Goal: Task Accomplishment & Management: Manage account settings

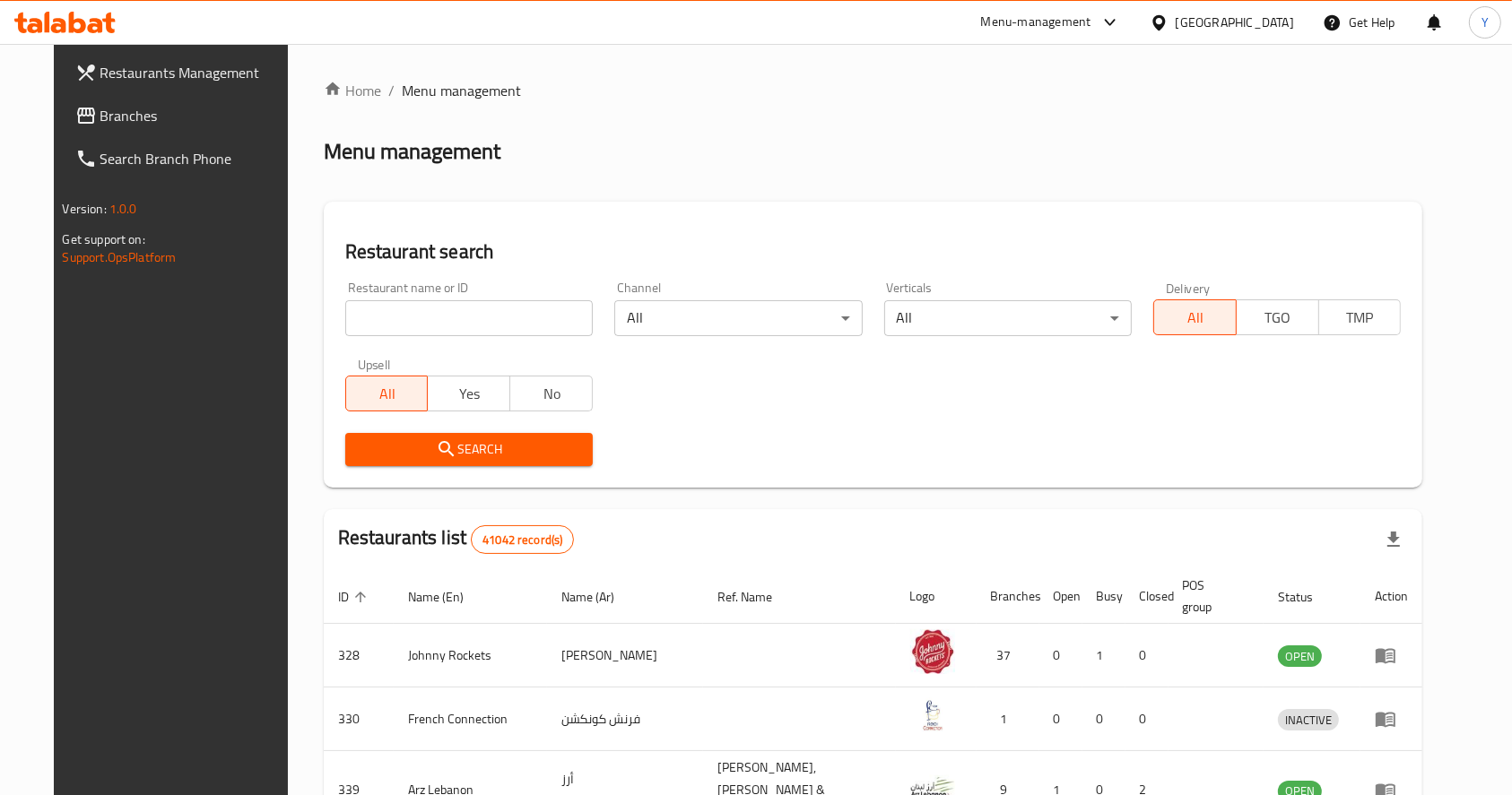
click at [509, 310] on input "search" at bounding box center [469, 318] width 248 height 36
type input "falooda club"
click button "Search" at bounding box center [469, 450] width 248 height 33
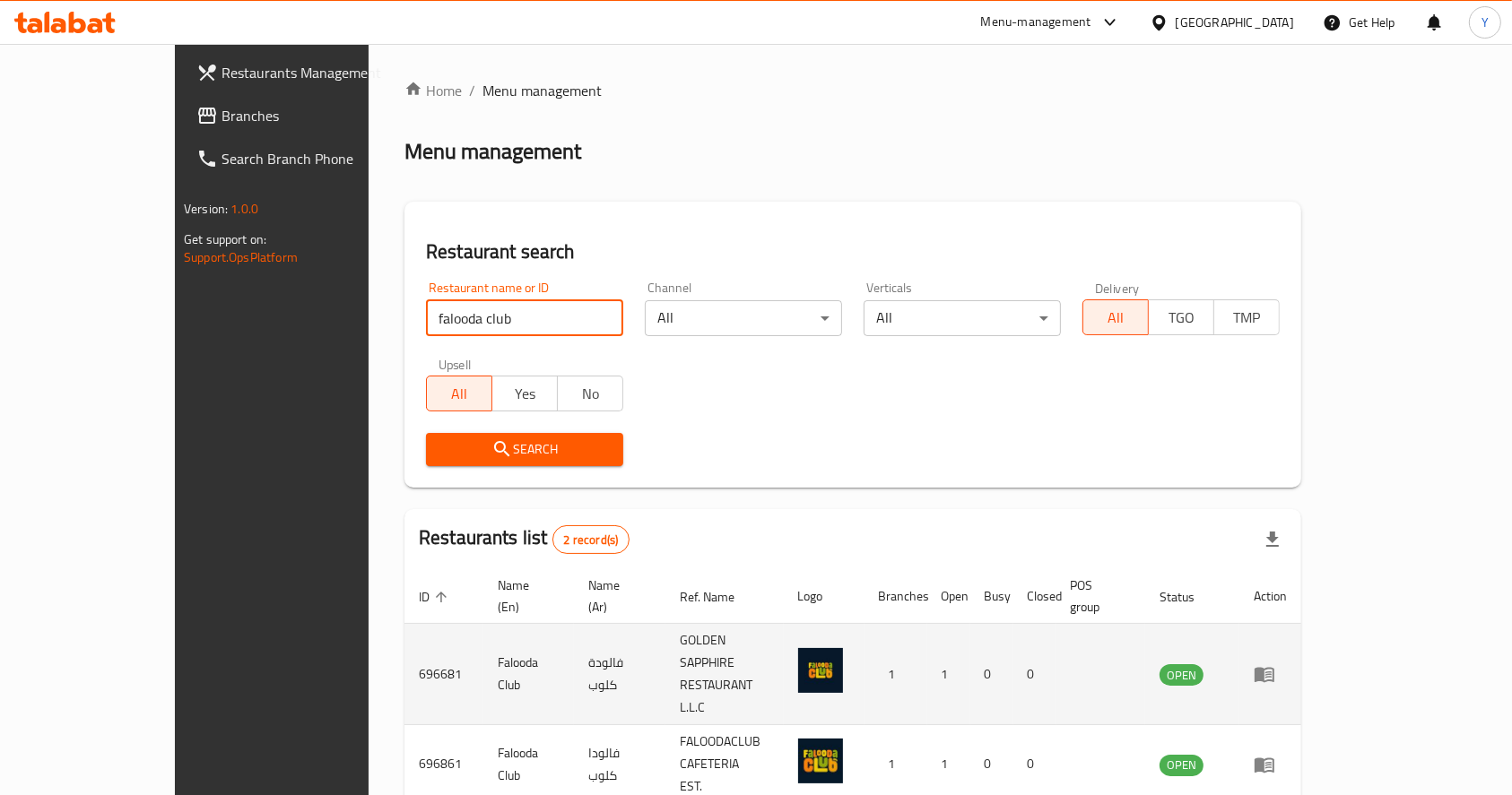
scroll to position [30, 0]
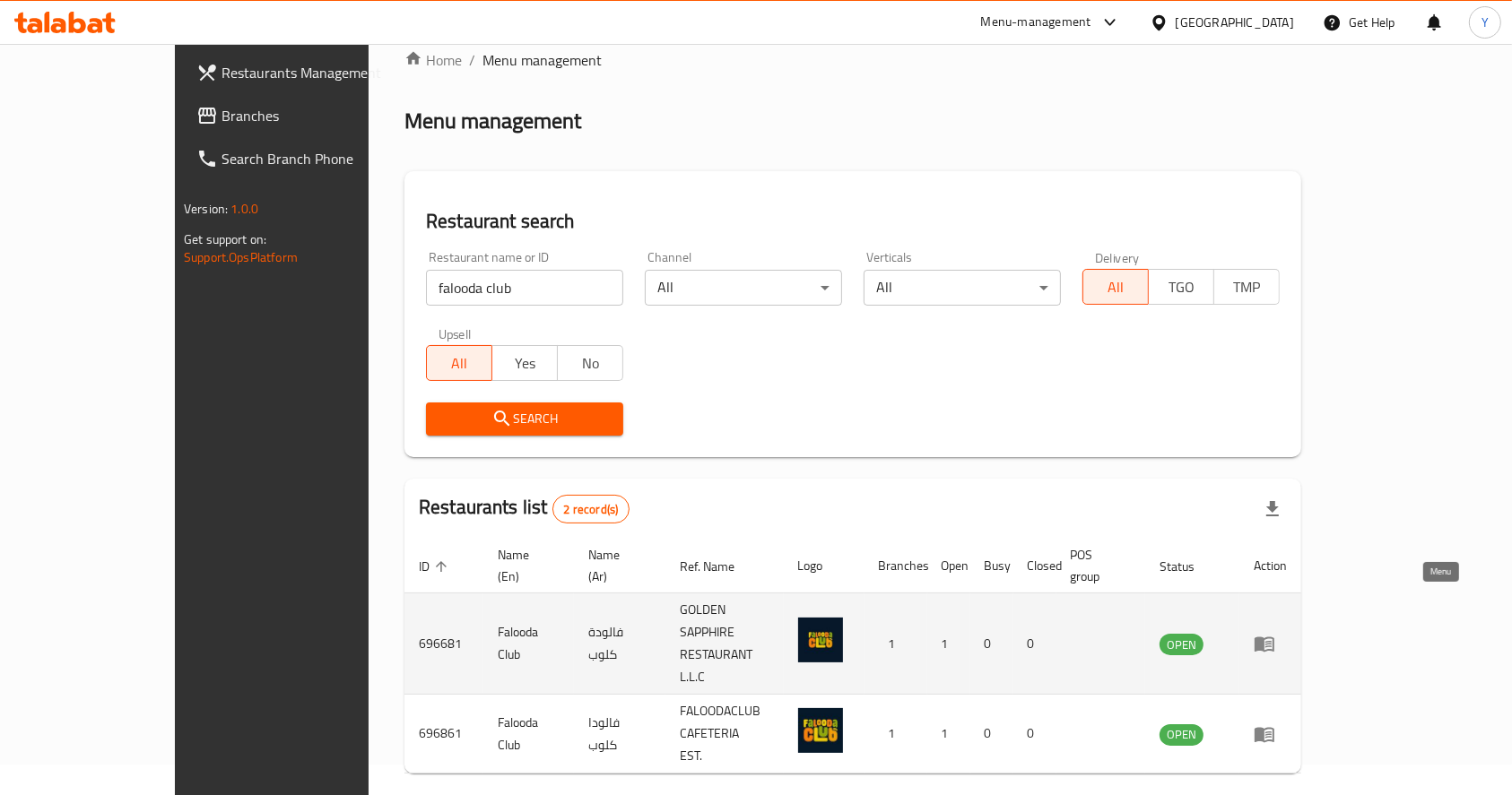
click at [1276, 632] on icon "enhanced table" at bounding box center [1264, 643] width 21 height 21
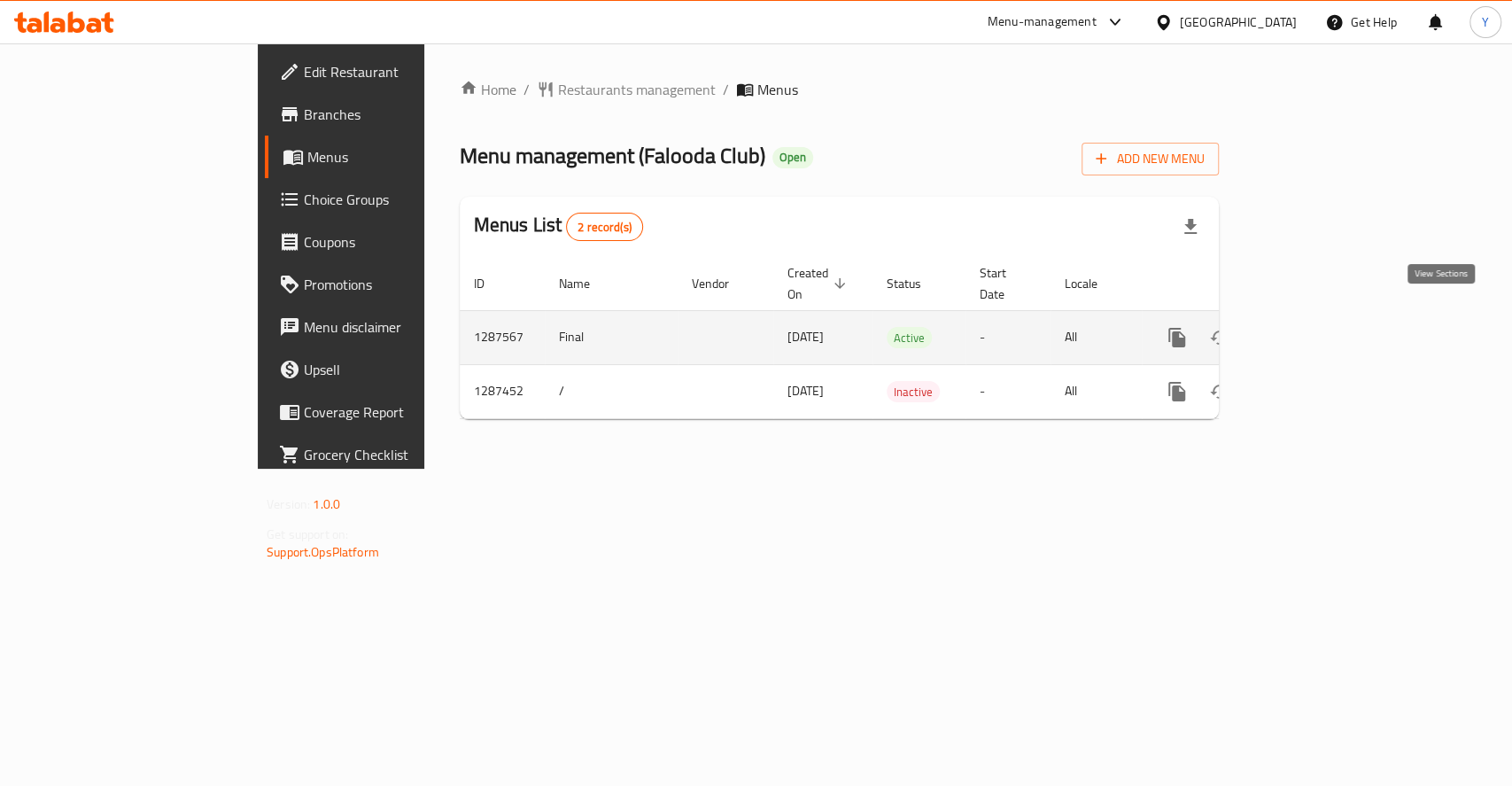
click at [1313, 330] on icon "enhanced table" at bounding box center [1304, 337] width 16 height 16
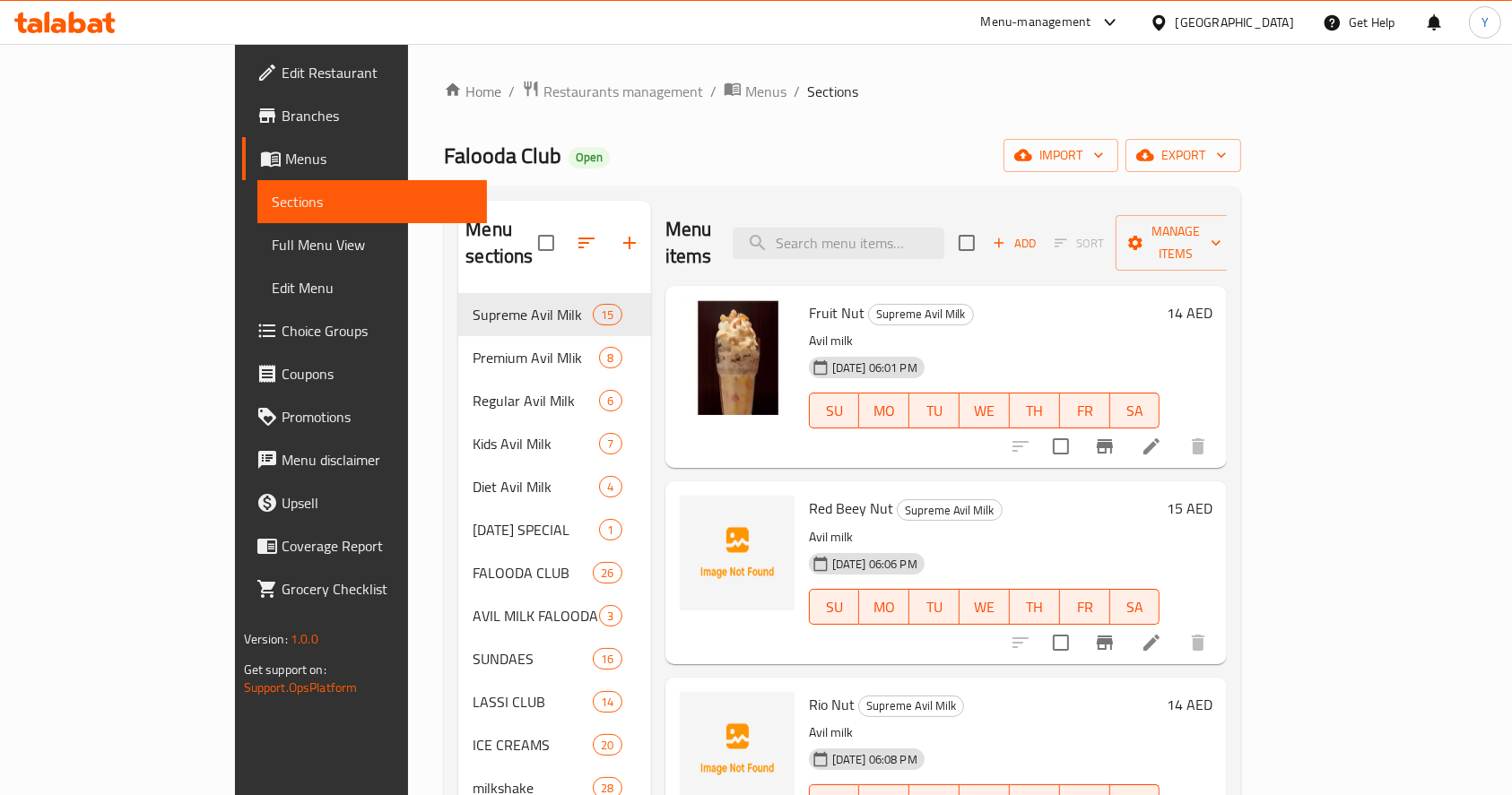
click at [282, 110] on span "Branches" at bounding box center [378, 115] width 192 height 21
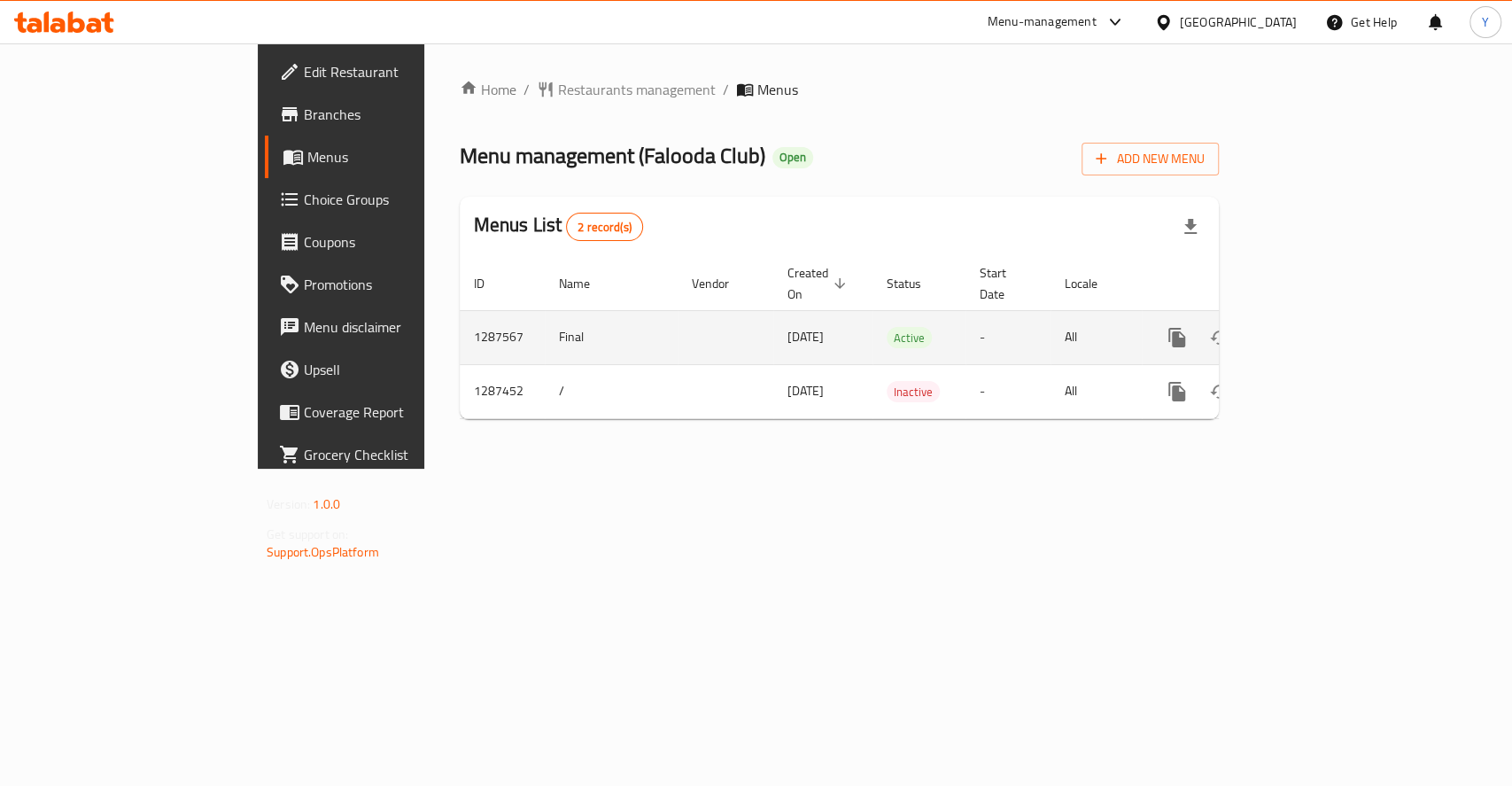
click at [1326, 317] on link "enhanced table" at bounding box center [1305, 338] width 43 height 43
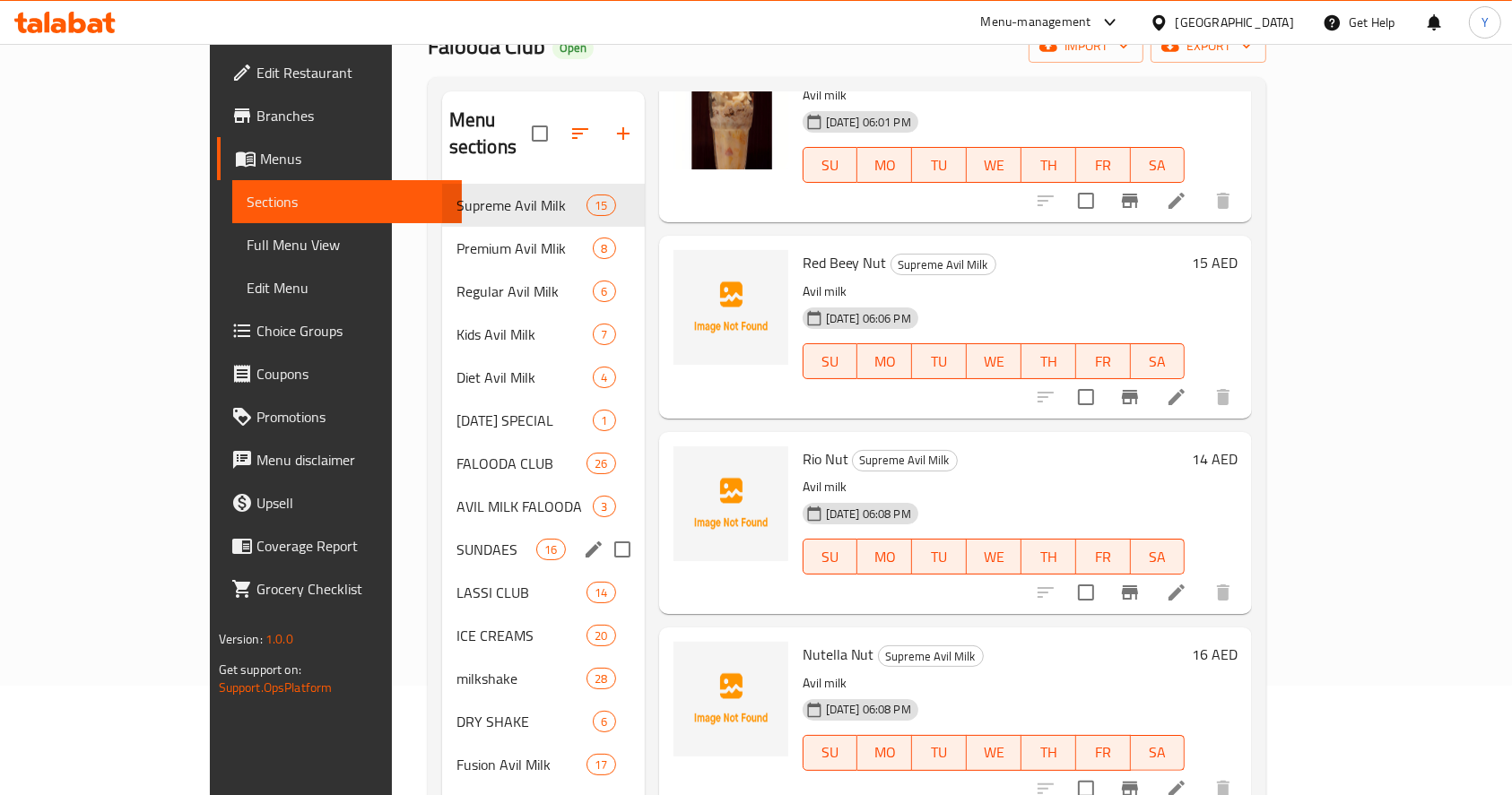
scroll to position [130, 0]
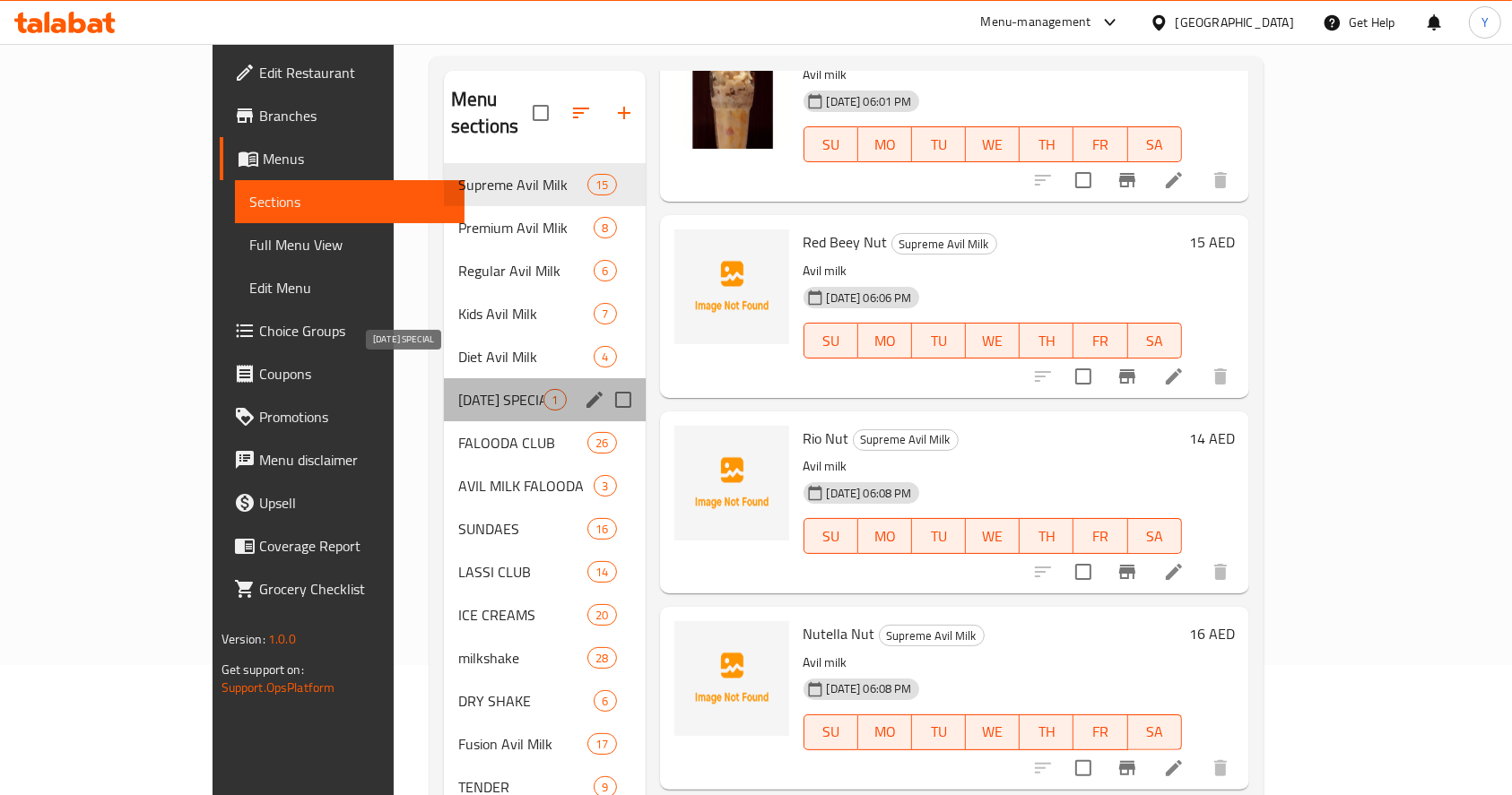
click at [458, 389] on span "[DATE] SPECIAL" at bounding box center [501, 399] width 85 height 21
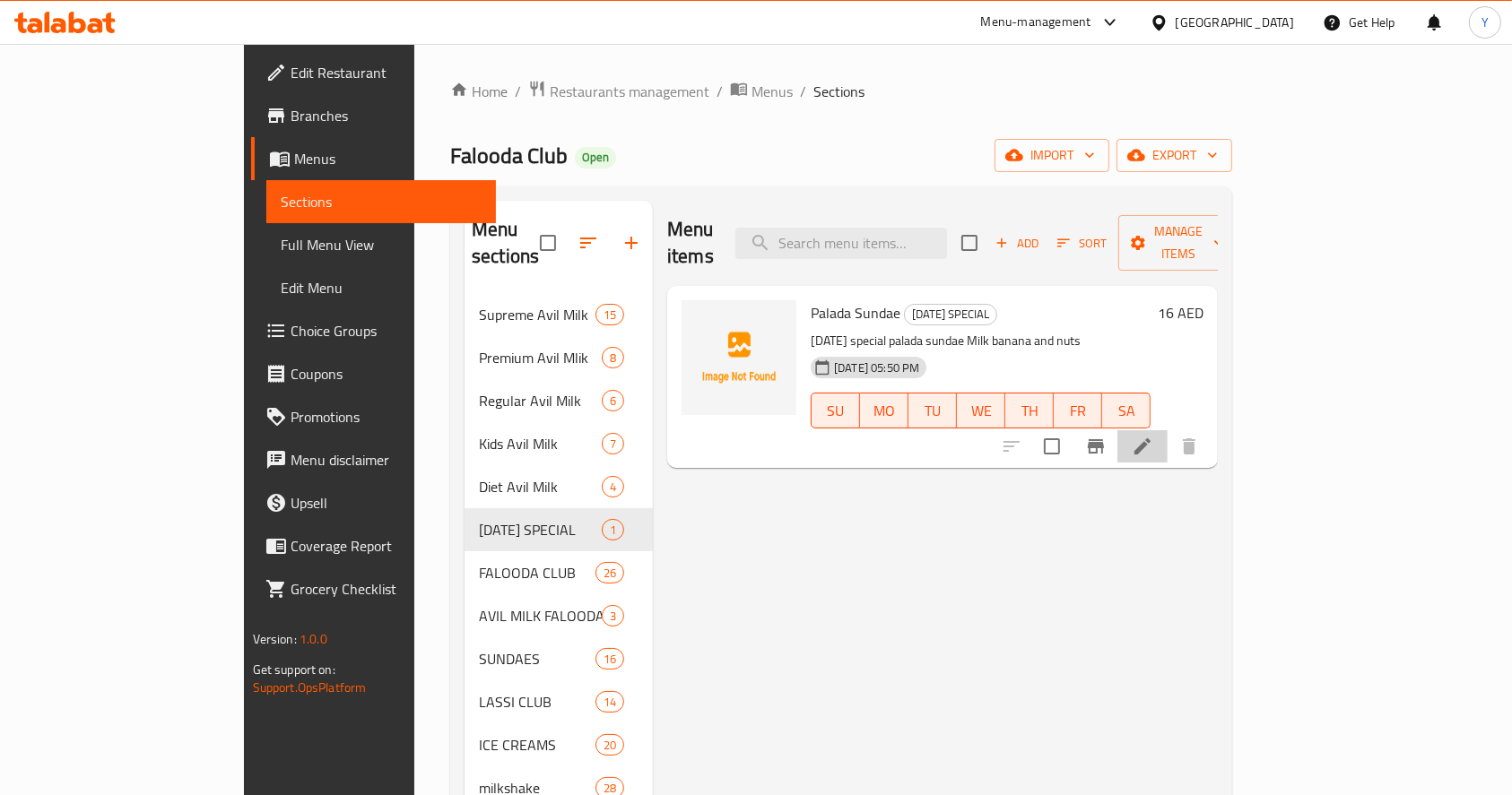
click at [1151, 439] on icon at bounding box center [1142, 446] width 16 height 16
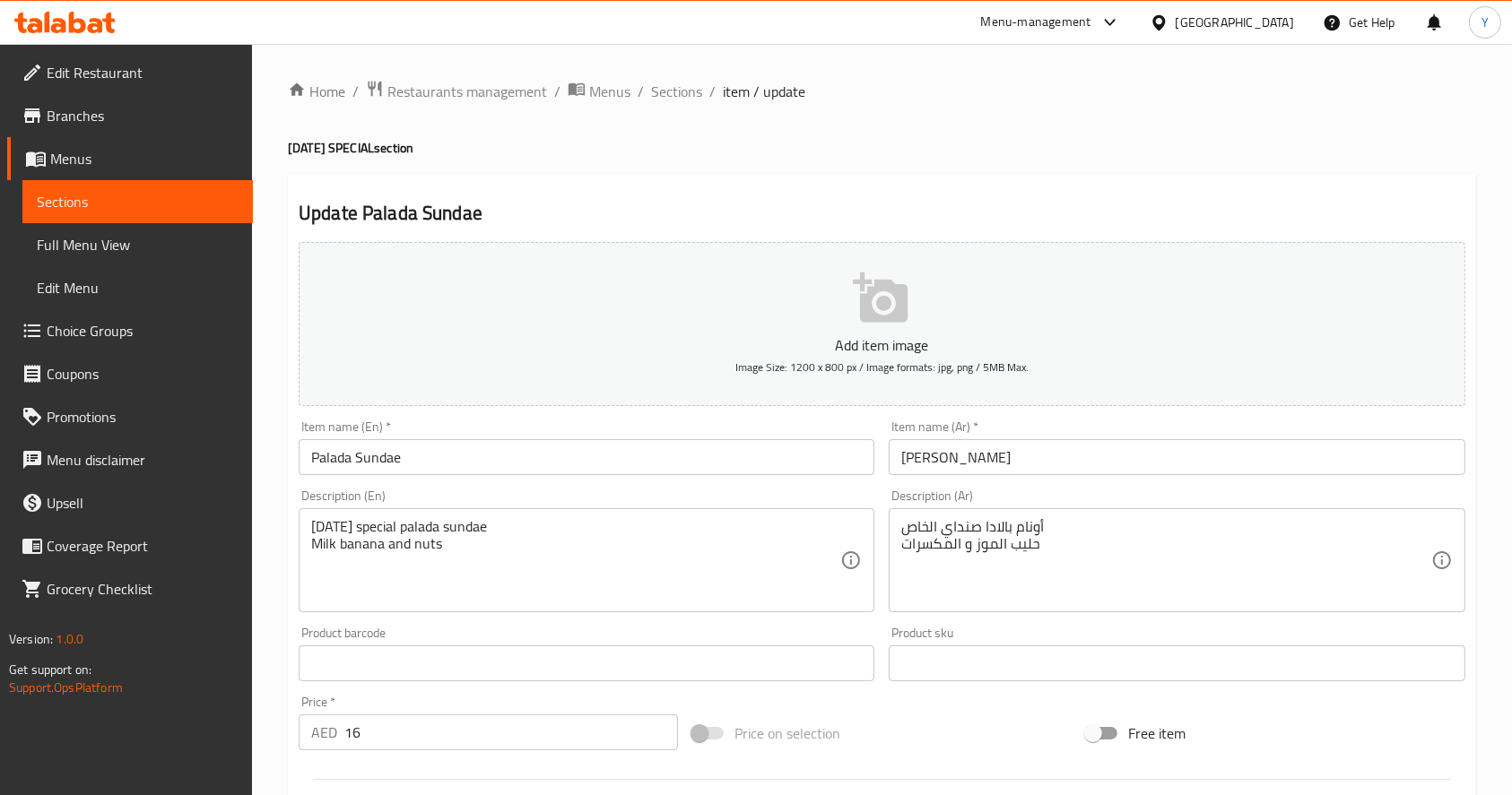
click at [638, 358] on button "Add item image Image Size: 1200 x 800 px / Image formats: jpg, png / 5MB Max." at bounding box center [881, 324] width 1167 height 164
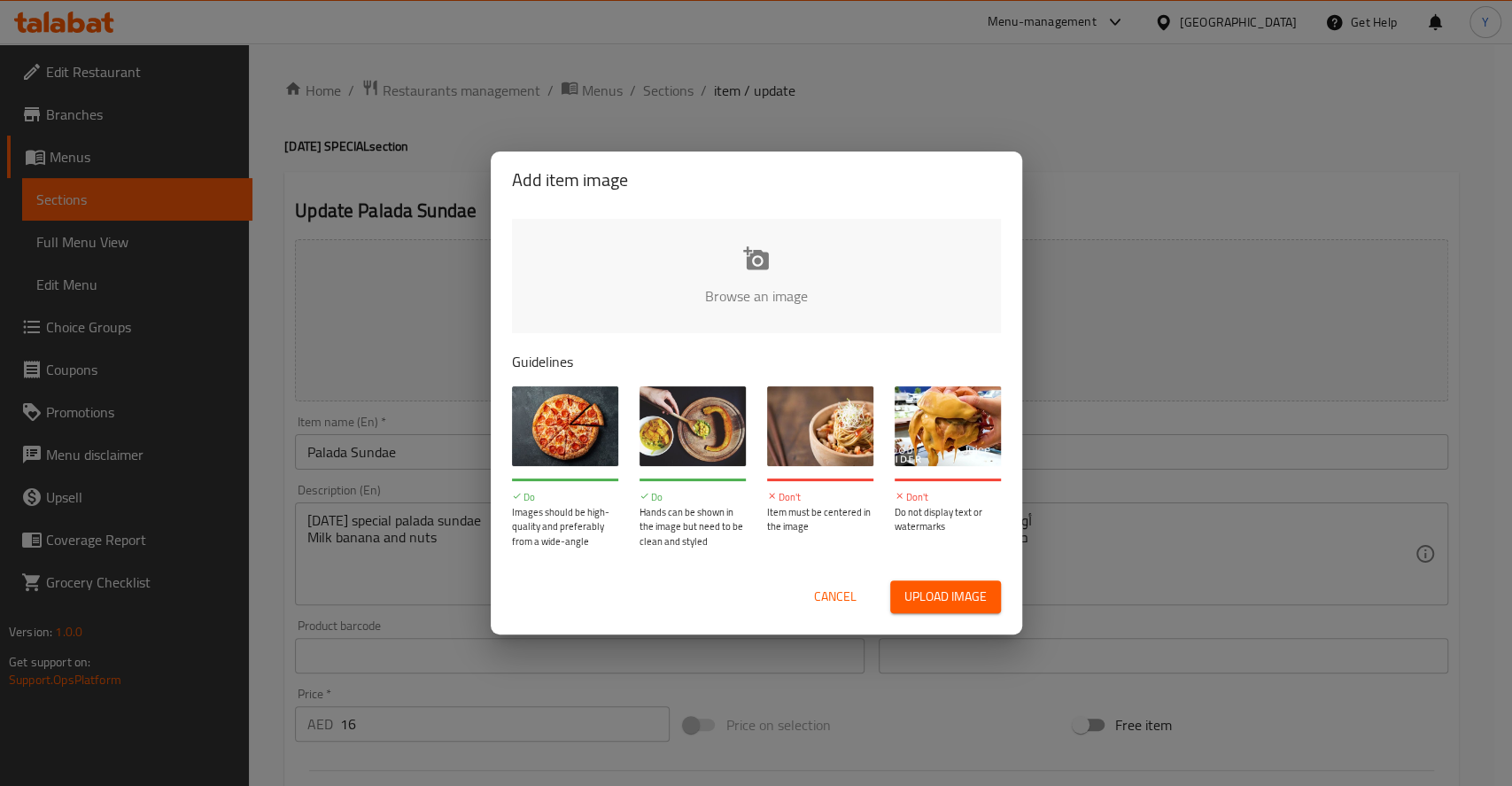
click at [728, 264] on input "file" at bounding box center [1355, 302] width 1687 height 166
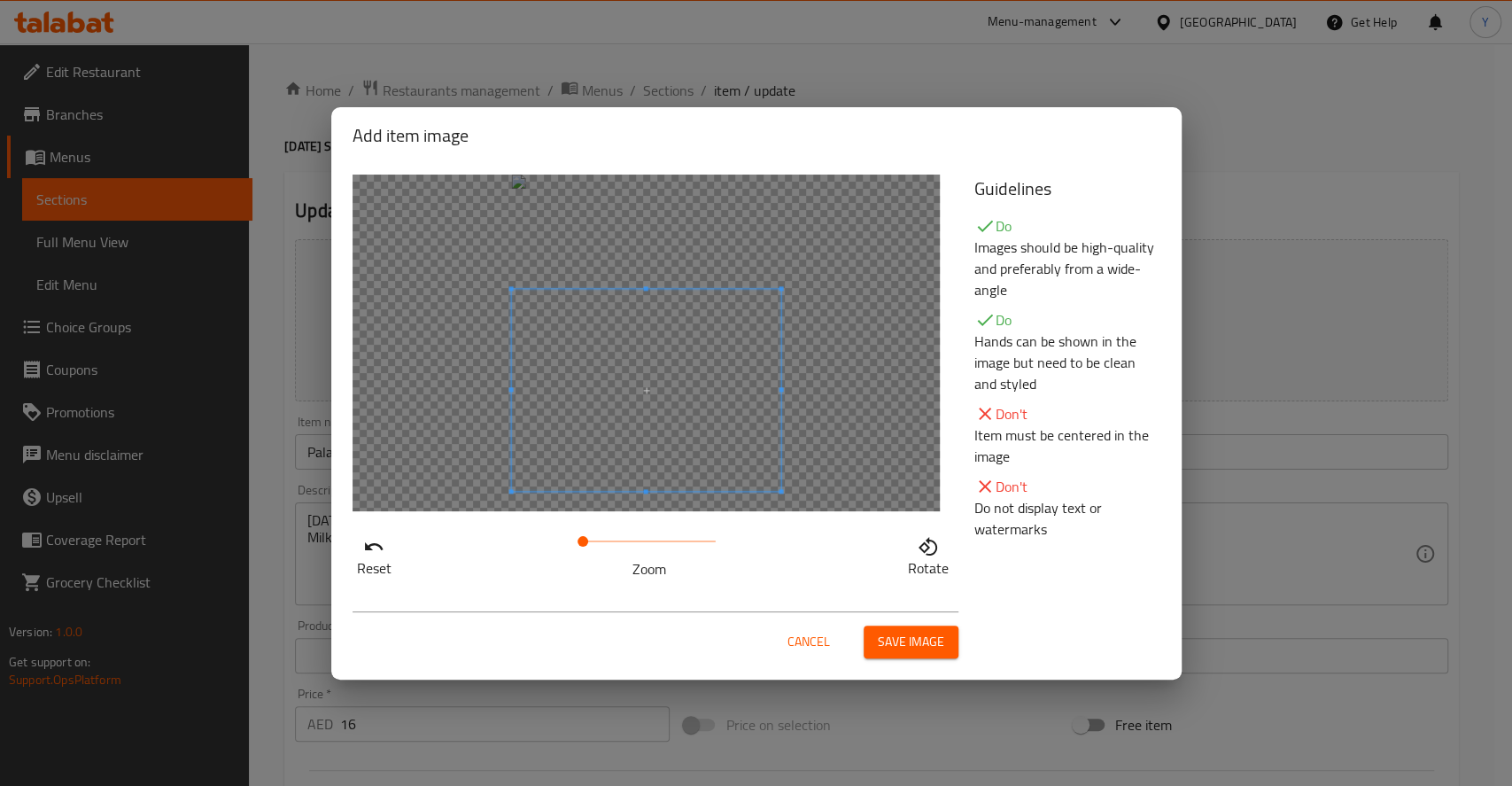
click at [681, 383] on span at bounding box center [645, 390] width 269 height 202
click at [636, 449] on div at bounding box center [645, 390] width 269 height 202
click at [637, 394] on span at bounding box center [645, 360] width 269 height 202
drag, startPoint x: 584, startPoint y: 536, endPoint x: 598, endPoint y: 543, distance: 15.7
click at [598, 543] on span at bounding box center [600, 541] width 11 height 11
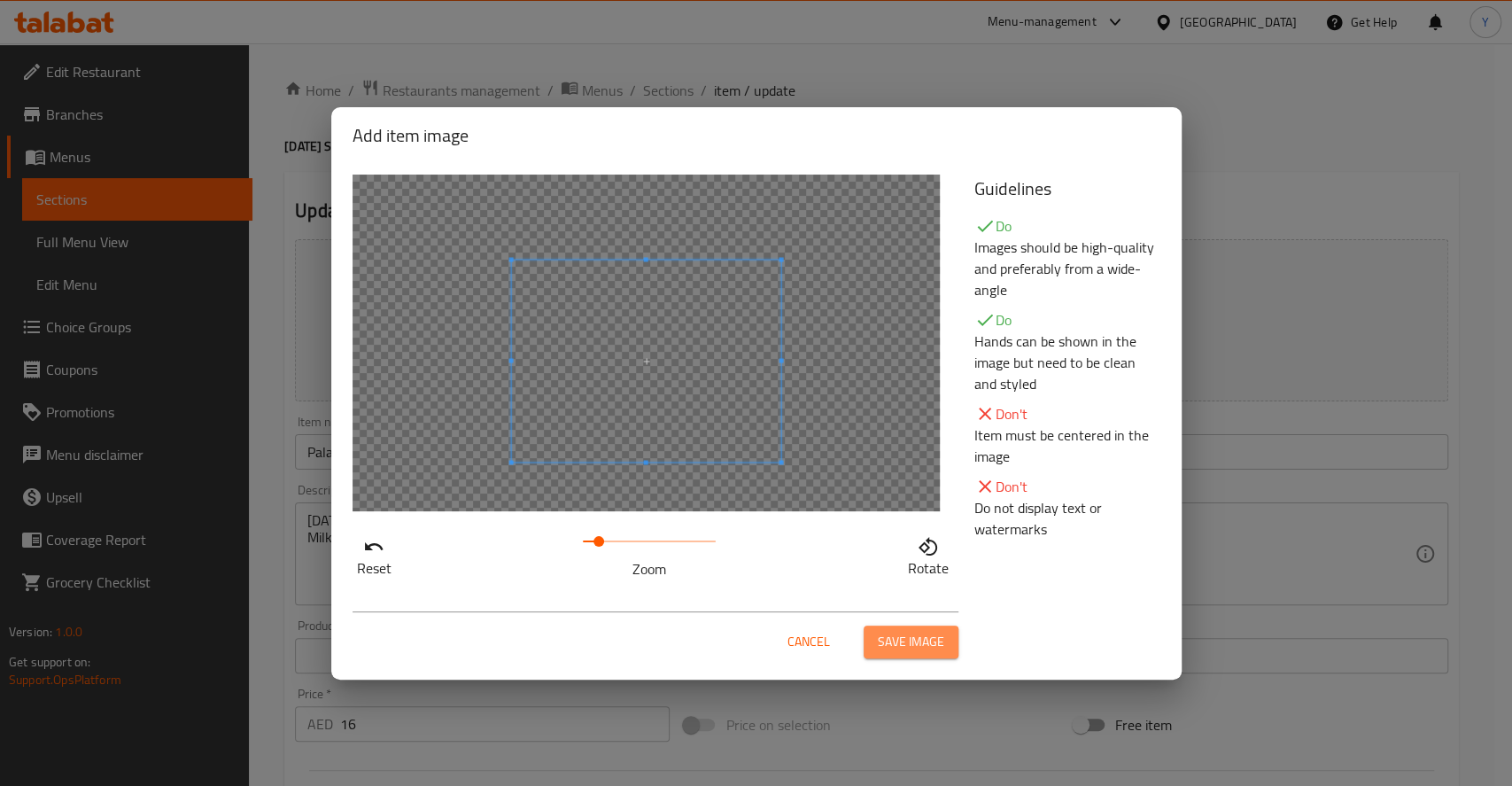
click at [918, 641] on span "Save image" at bounding box center [911, 642] width 67 height 22
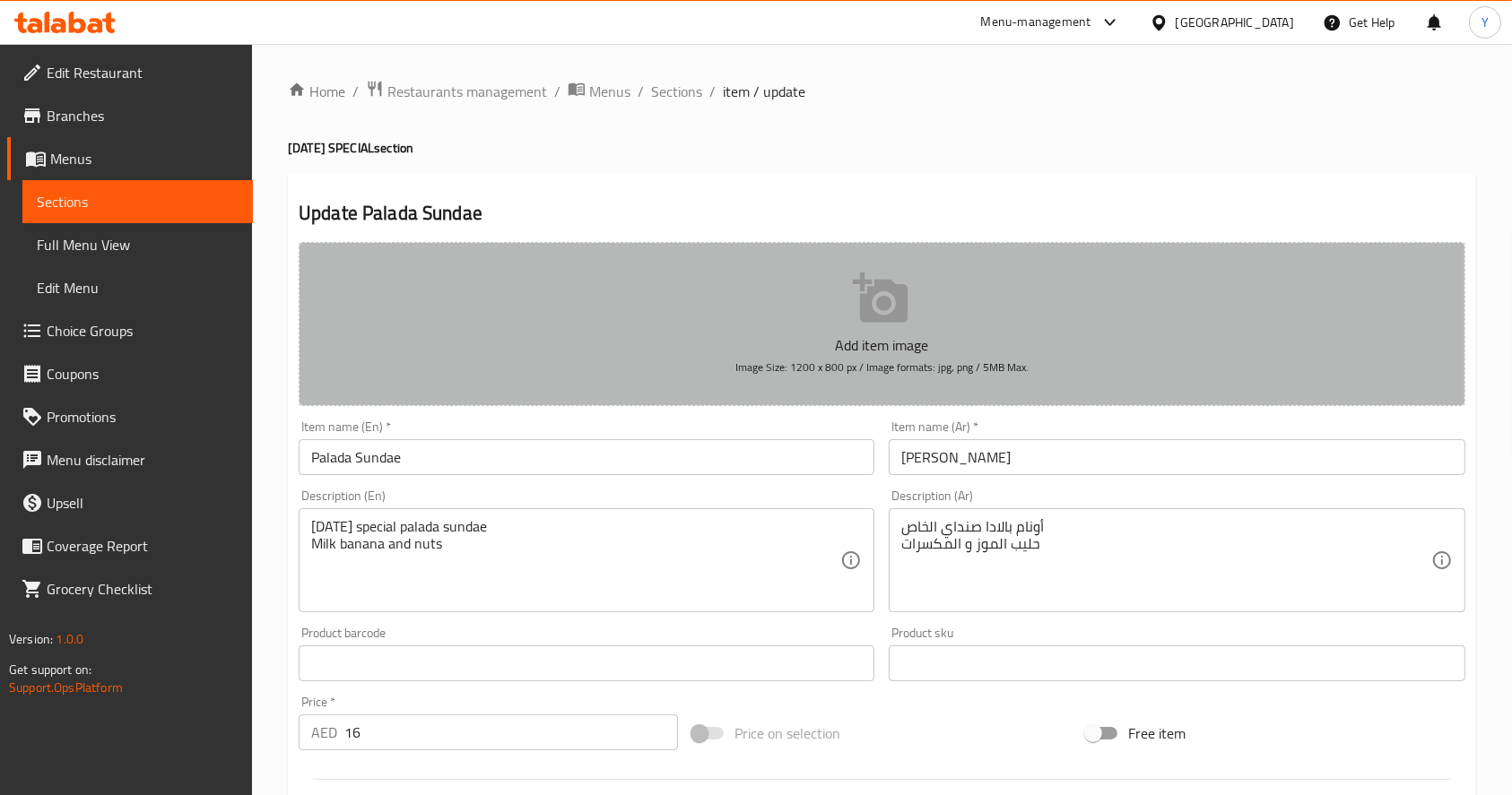
click at [832, 294] on button "Add item image Image Size: 1200 x 800 px / Image formats: jpg, png / 5MB Max." at bounding box center [881, 324] width 1167 height 164
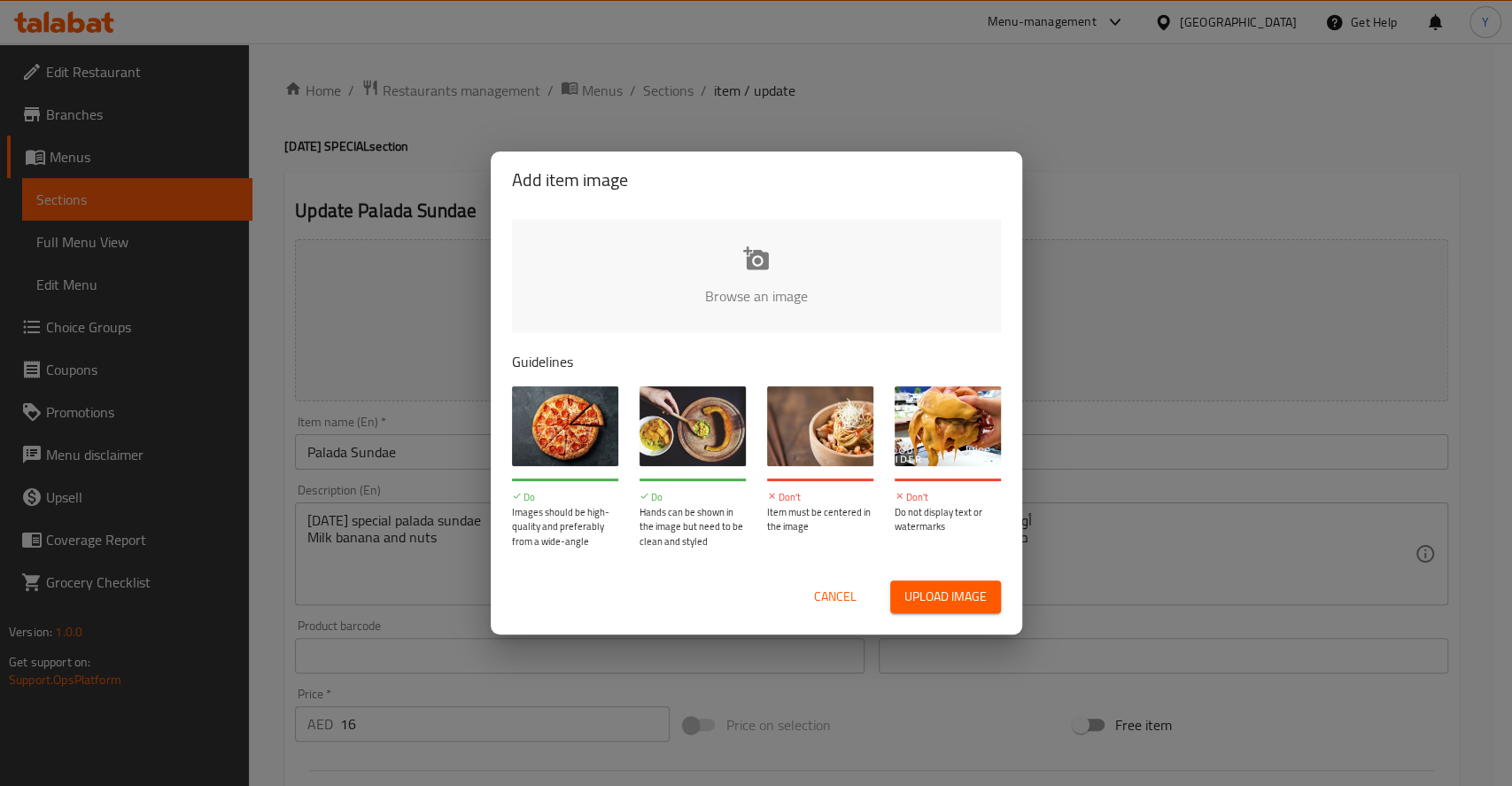
click at [746, 270] on input "file" at bounding box center [1355, 302] width 1687 height 166
type input "C:\fakepath\image.jpg"
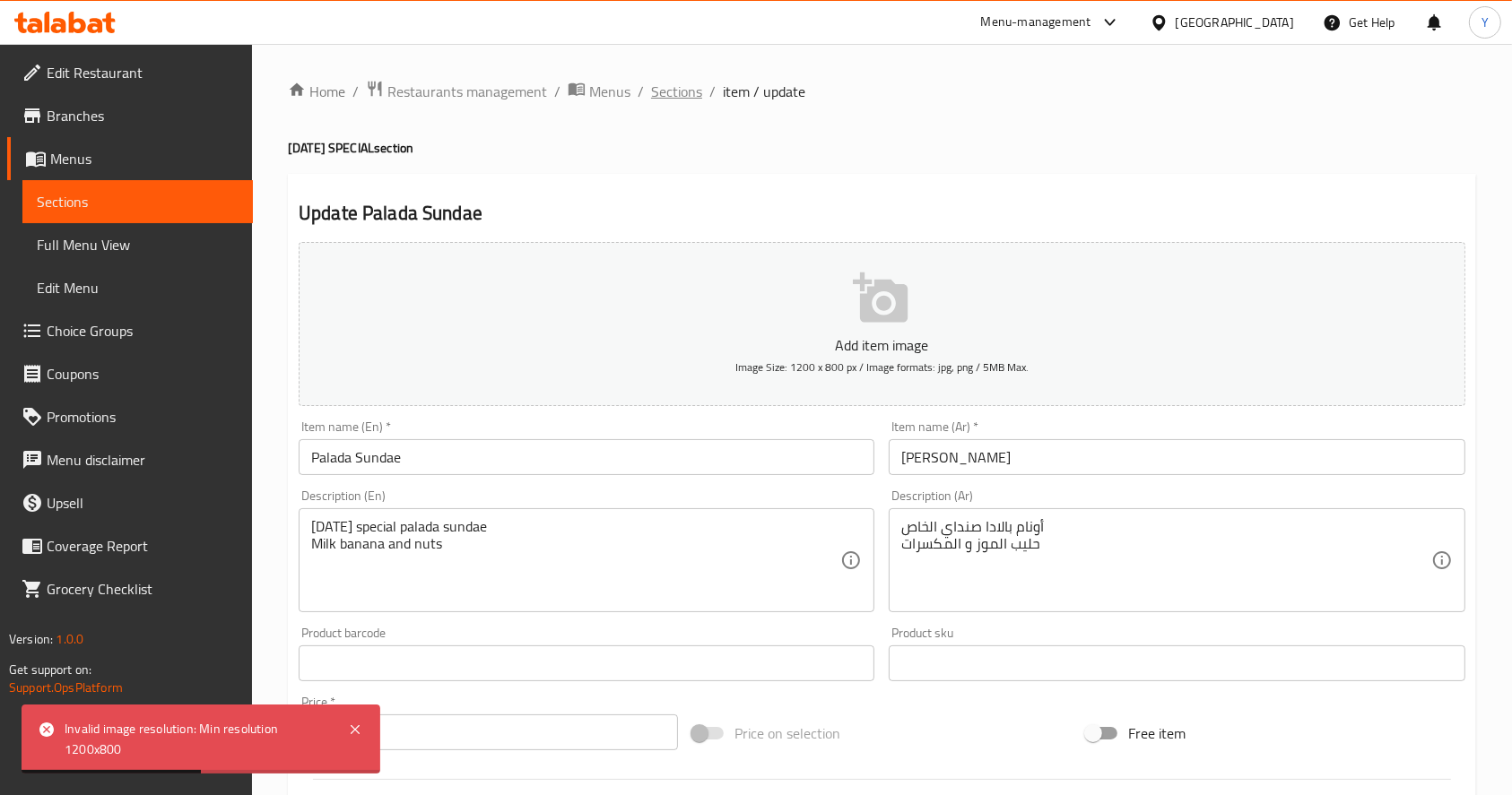
click at [674, 96] on span "Sections" at bounding box center [676, 90] width 51 height 21
